Goal: Check status: Check status

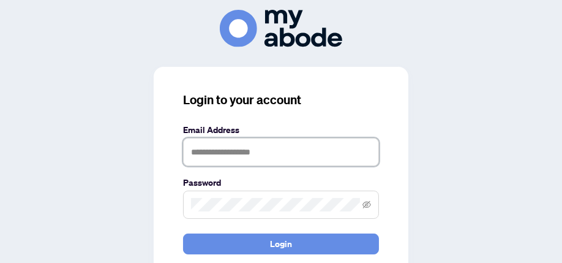
click at [269, 146] on input "text" at bounding box center [281, 152] width 196 height 28
type input "**********"
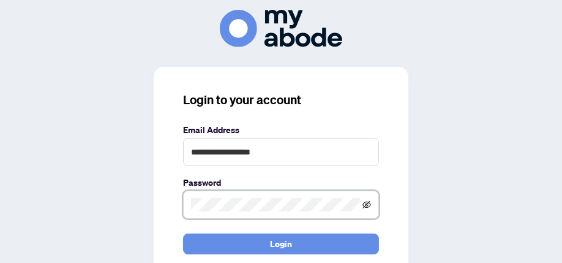
click at [365, 206] on icon "eye-invisible" at bounding box center [366, 204] width 9 height 7
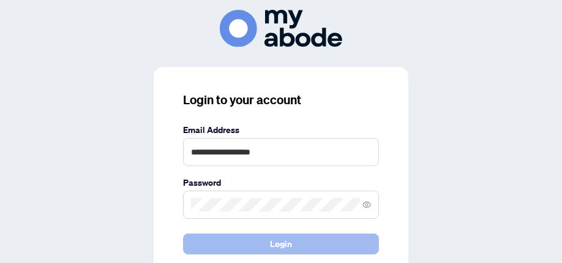
click at [295, 247] on button "Login" at bounding box center [281, 243] width 196 height 21
click at [256, 240] on button "Login" at bounding box center [281, 243] width 196 height 21
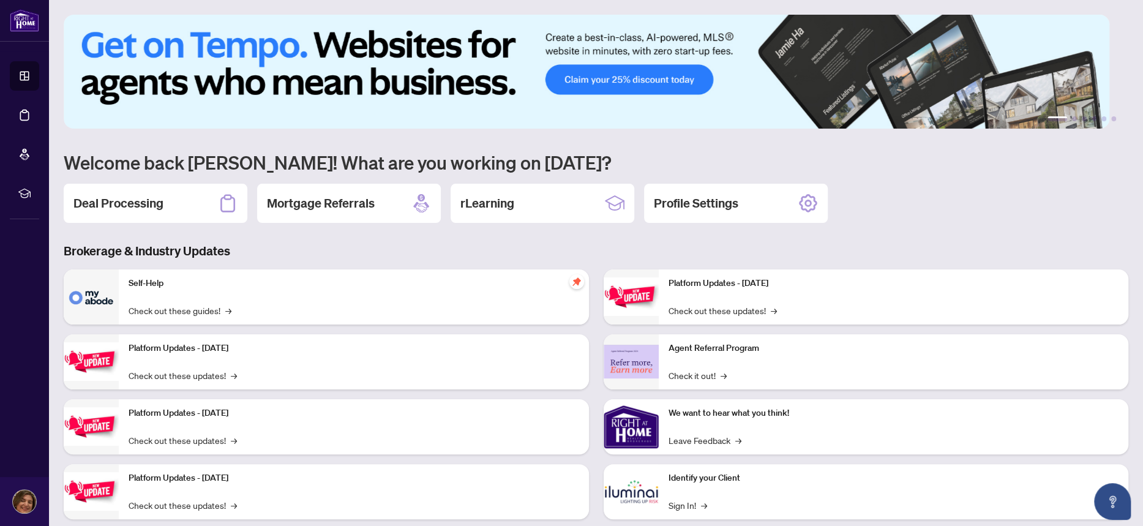
click at [127, 205] on h2 "Deal Processing" at bounding box center [118, 203] width 90 height 17
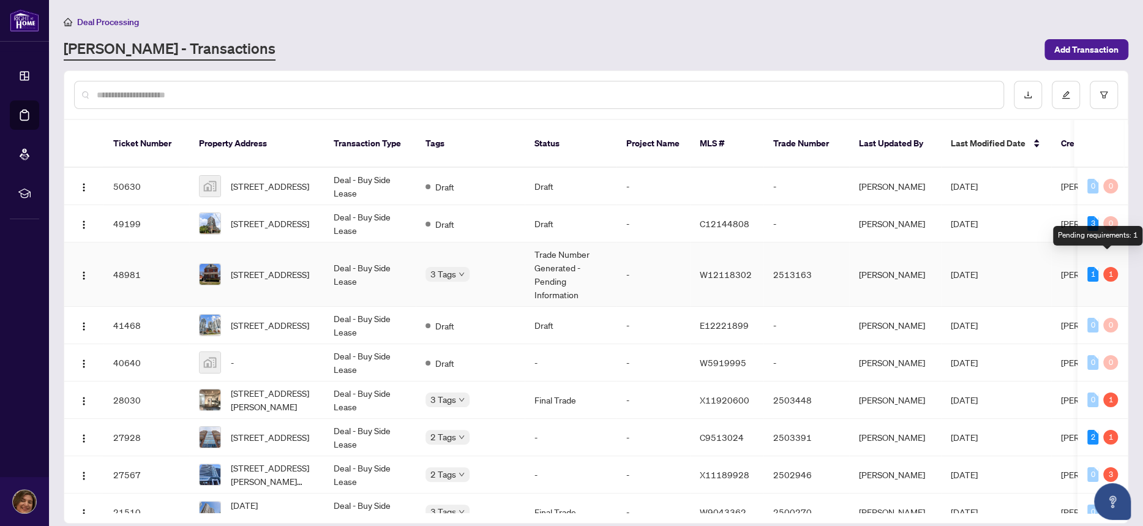
click at [1109, 267] on div "1" at bounding box center [1110, 274] width 15 height 15
click at [546, 253] on td "Trade Number Generated - Pending Information" at bounding box center [570, 274] width 92 height 64
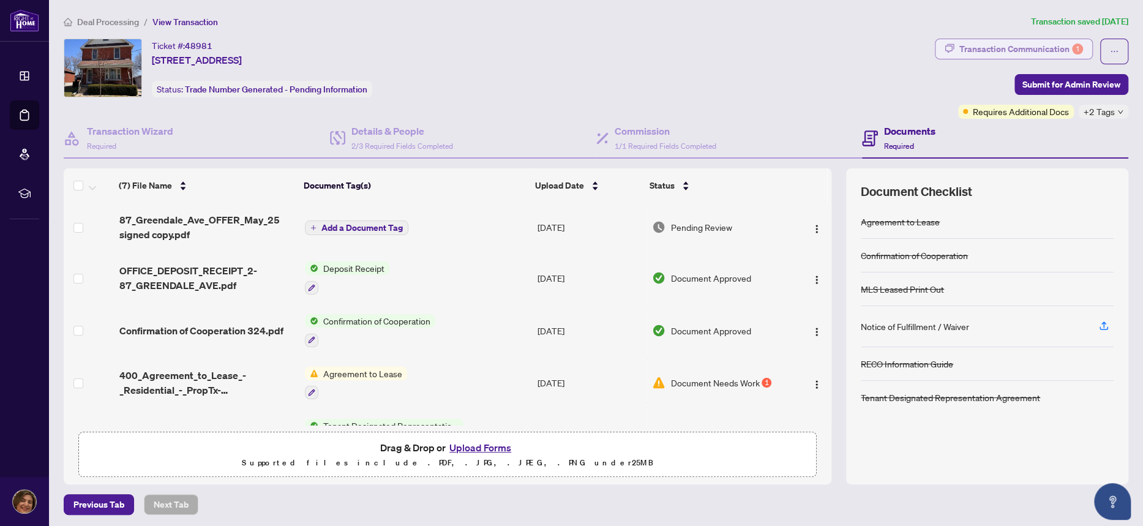
click at [1040, 47] on div "Transaction Communication 1" at bounding box center [1021, 49] width 124 height 20
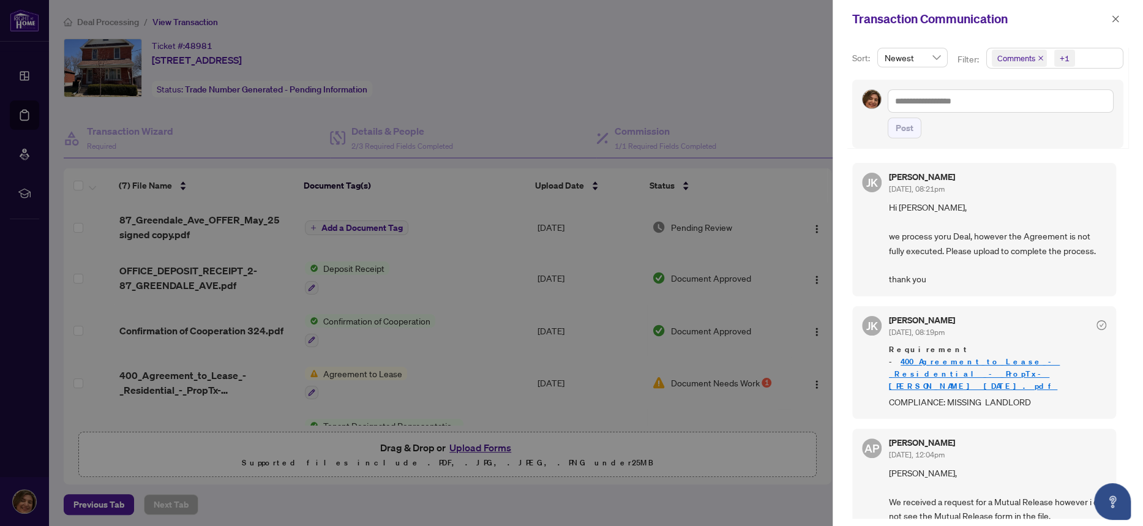
click at [173, 221] on div at bounding box center [571, 263] width 1143 height 526
click at [184, 218] on div at bounding box center [571, 263] width 1143 height 526
click at [202, 225] on div at bounding box center [571, 263] width 1143 height 526
click at [1117, 17] on icon "close" at bounding box center [1115, 19] width 9 height 9
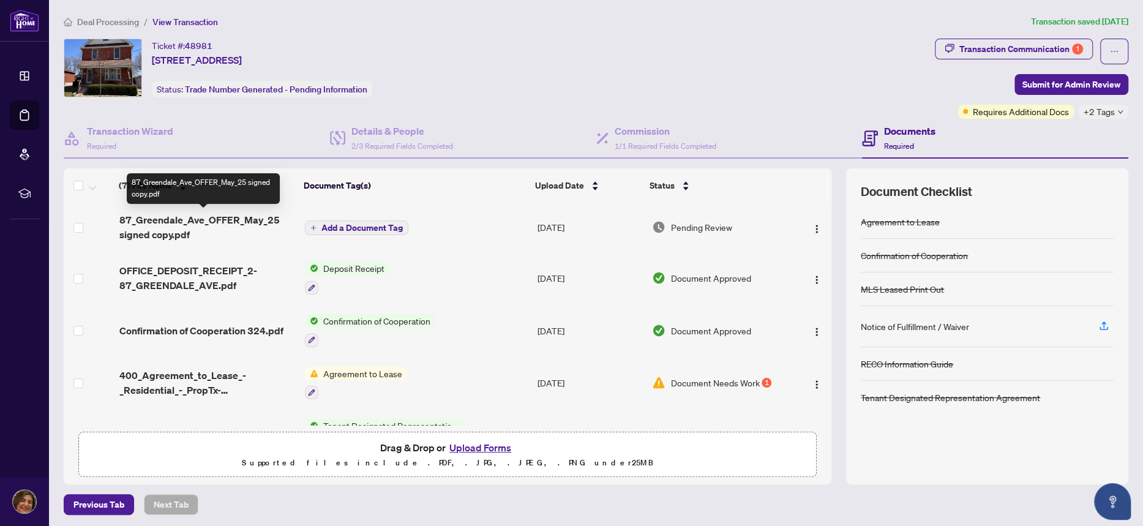
click at [159, 226] on span "87_Greendale_Ave_OFFER_May_25 signed copy.pdf" at bounding box center [207, 226] width 176 height 29
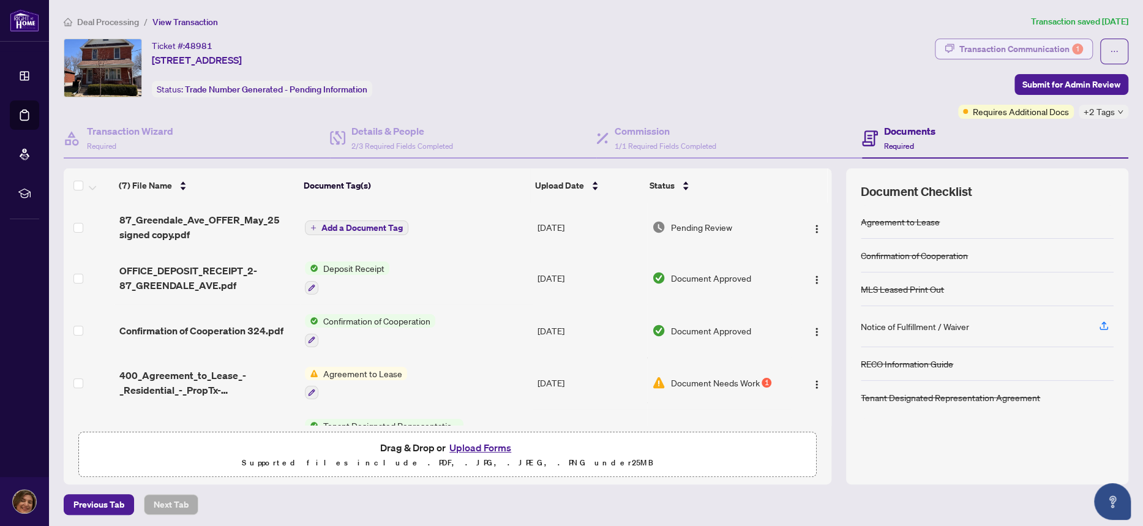
click at [1018, 44] on div "Transaction Communication 1" at bounding box center [1021, 49] width 124 height 20
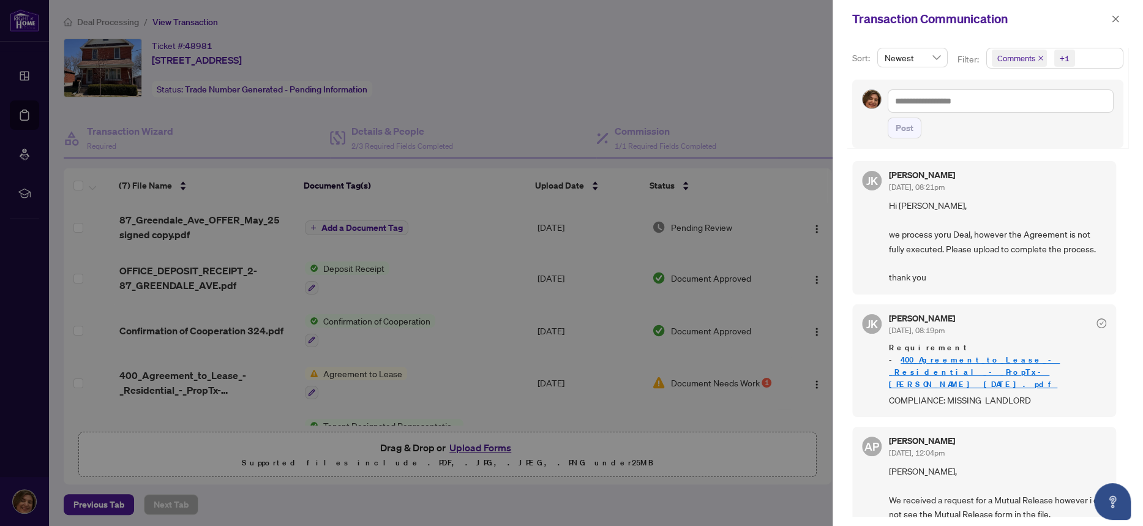
drag, startPoint x: 1113, startPoint y: 20, endPoint x: 1018, endPoint y: 255, distance: 252.6
click at [1018, 243] on div "Transaction Communication Sort: Newest Filter: Comments +1 Post [PERSON_NAME] […" at bounding box center [987, 263] width 310 height 526
click at [1116, 16] on icon "close" at bounding box center [1115, 19] width 9 height 9
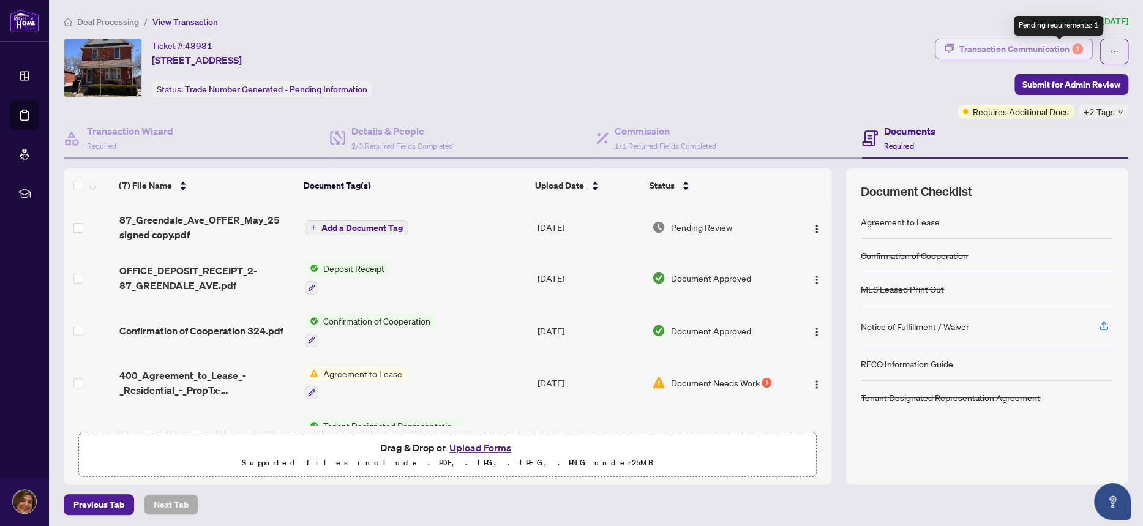
click at [1072, 50] on div "1" at bounding box center [1077, 48] width 11 height 11
